Goal: Ask a question: Seek information or help from site administrators or community

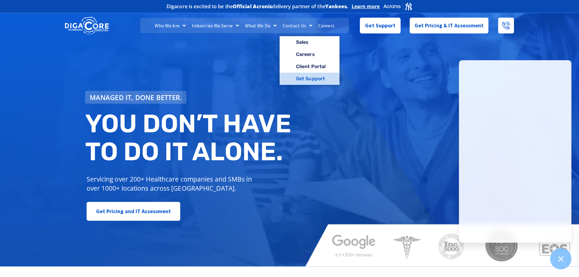
click at [308, 81] on link "Get Support" at bounding box center [310, 79] width 60 height 12
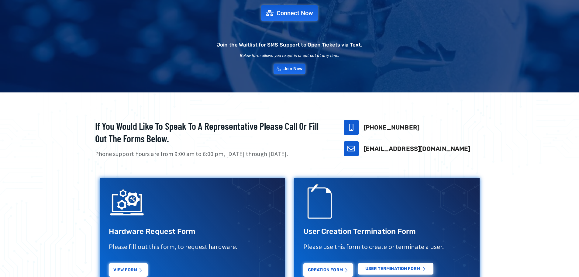
scroll to position [152, 0]
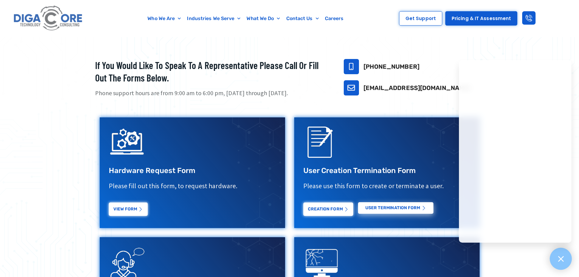
click at [564, 257] on icon at bounding box center [560, 258] width 5 height 5
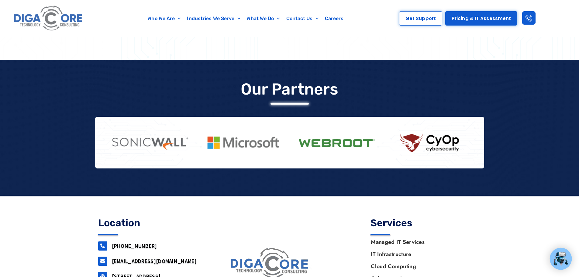
scroll to position [464, 0]
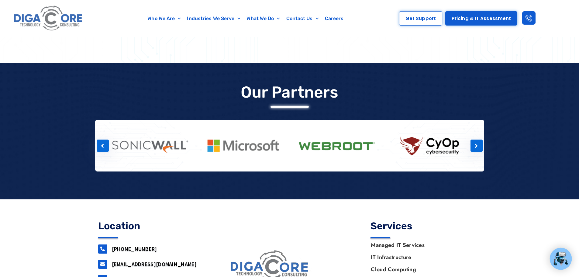
drag, startPoint x: 484, startPoint y: 143, endPoint x: 415, endPoint y: 138, distance: 68.9
click at [405, 140] on div "Our Partners" at bounding box center [289, 126] width 395 height 96
click at [478, 145] on div at bounding box center [477, 146] width 12 height 12
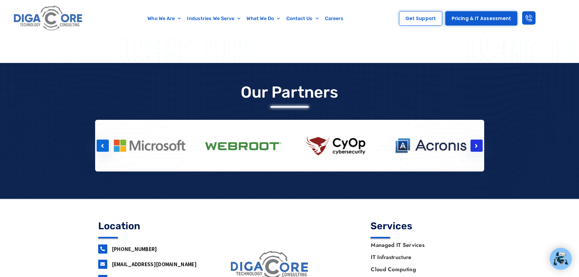
click at [478, 145] on div at bounding box center [477, 146] width 12 height 12
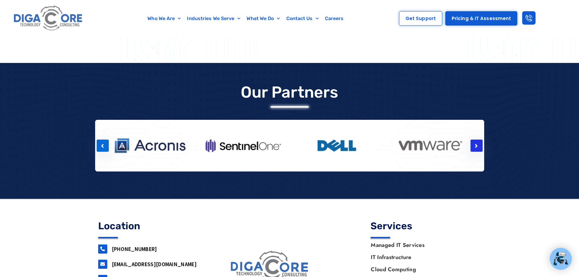
click at [477, 147] on icon at bounding box center [476, 146] width 3 height 6
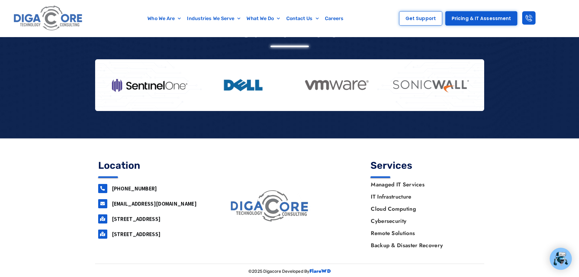
scroll to position [525, 0]
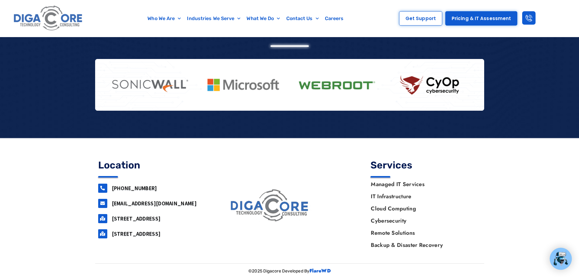
drag, startPoint x: 100, startPoint y: 228, endPoint x: 144, endPoint y: 222, distance: 45.1
click at [147, 221] on div "[STREET_ADDRESS]" at bounding box center [153, 218] width 111 height 9
click at [126, 231] on div "Location [PHONE_NUMBER] [EMAIL_ADDRESS][DOMAIN_NAME] [STREET_ADDRESS] [STREET_A…" at bounding box center [153, 205] width 117 height 97
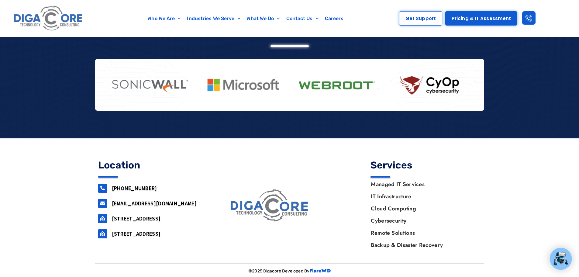
drag, startPoint x: 144, startPoint y: 252, endPoint x: 144, endPoint y: 249, distance: 3.1
click at [144, 251] on div "Location [PHONE_NUMBER] [EMAIL_ADDRESS][DOMAIN_NAME] [STREET_ADDRESS] [STREET_A…" at bounding box center [153, 205] width 117 height 97
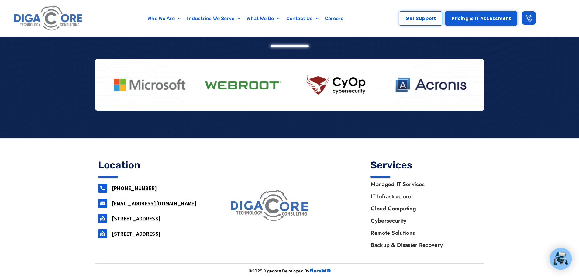
drag, startPoint x: 135, startPoint y: 232, endPoint x: 106, endPoint y: 178, distance: 61.5
click at [106, 178] on div "Location [PHONE_NUMBER] [EMAIL_ADDRESS][DOMAIN_NAME] [STREET_ADDRESS] [STREET_A…" at bounding box center [153, 205] width 117 height 97
click at [161, 232] on div "Location [PHONE_NUMBER] [EMAIL_ADDRESS][DOMAIN_NAME] [STREET_ADDRESS] [STREET_A…" at bounding box center [153, 205] width 117 height 97
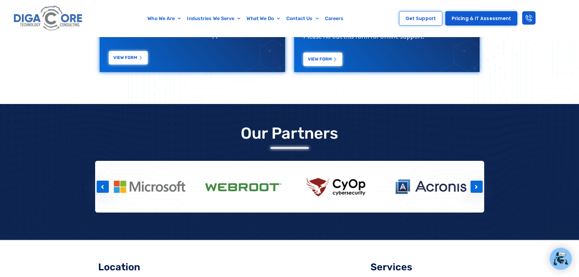
scroll to position [434, 0]
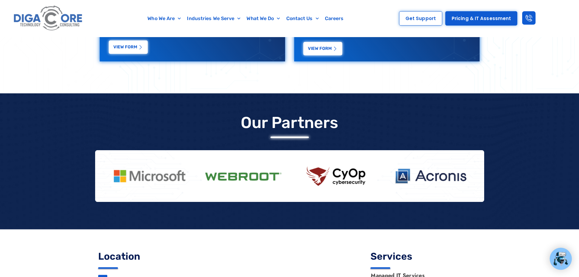
drag, startPoint x: 240, startPoint y: 169, endPoint x: 481, endPoint y: 175, distance: 241.6
click at [529, 158] on section "Our Partners" at bounding box center [289, 161] width 579 height 136
drag, startPoint x: 443, startPoint y: 187, endPoint x: 336, endPoint y: 186, distance: 106.8
click at [336, 186] on div at bounding box center [430, 176] width 1967 height 42
click at [475, 174] on div at bounding box center [477, 176] width 12 height 12
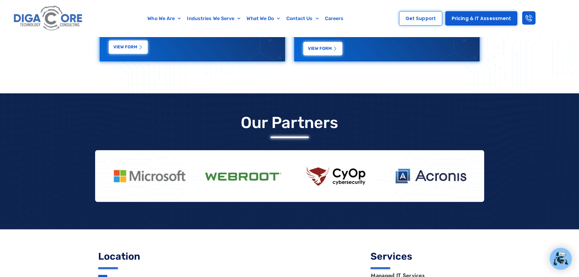
click at [487, 189] on div "Our Partners" at bounding box center [289, 157] width 395 height 96
click at [474, 174] on div at bounding box center [477, 176] width 12 height 12
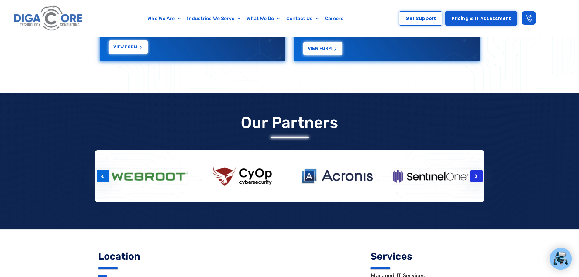
click at [474, 174] on div at bounding box center [477, 176] width 12 height 12
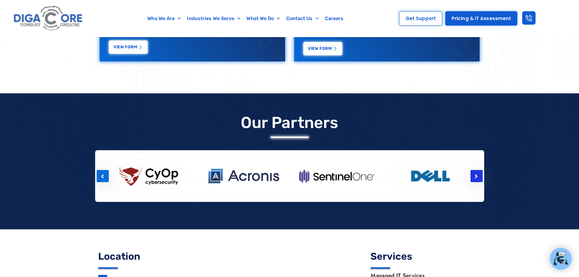
click at [476, 176] on icon at bounding box center [476, 176] width 3 height 6
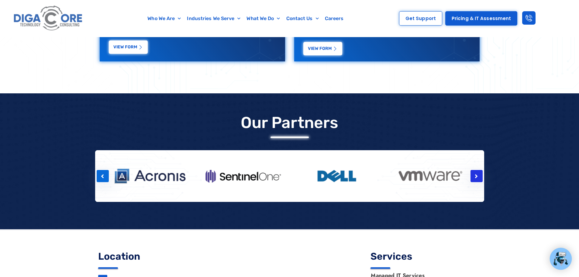
click at [476, 176] on icon at bounding box center [476, 176] width 3 height 6
click at [476, 174] on icon at bounding box center [476, 176] width 3 height 6
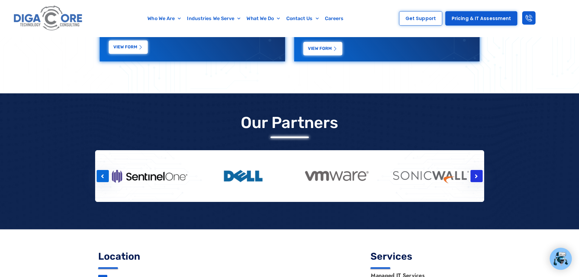
click at [476, 174] on icon at bounding box center [476, 176] width 3 height 6
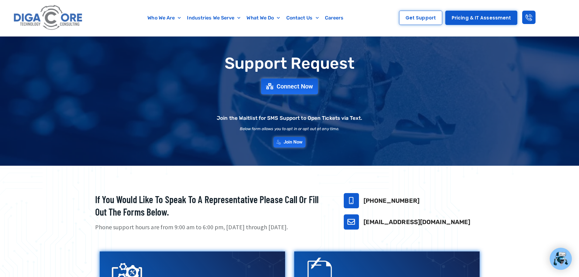
scroll to position [0, 0]
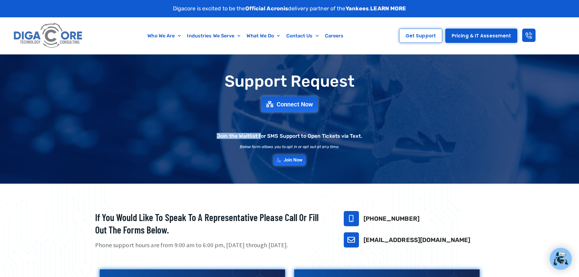
drag, startPoint x: 258, startPoint y: 134, endPoint x: 262, endPoint y: 144, distance: 10.5
click at [262, 144] on div "Support Request Connect Now Join the Waitlist for SMS Support to Open Tickets v…" at bounding box center [290, 119] width 426 height 99
click at [280, 138] on h2 "Join the Waitlist for SMS Support to Open Tickets via Text." at bounding box center [290, 136] width 146 height 5
click at [346, 139] on div "Join the Waitlist for SMS Support to Open Tickets via Text." at bounding box center [290, 144] width 146 height 20
